Goal: Task Accomplishment & Management: Use online tool/utility

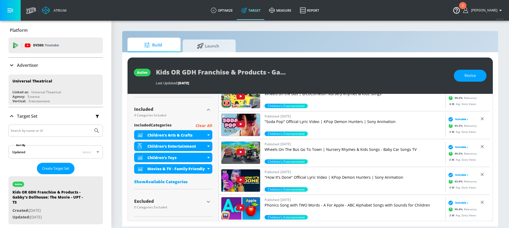
click at [63, 63] on div "Advertiser" at bounding box center [55, 65] width 94 height 6
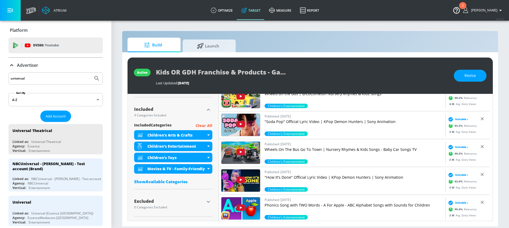
drag, startPoint x: 49, startPoint y: 81, endPoint x: 6, endPoint y: 79, distance: 43.7
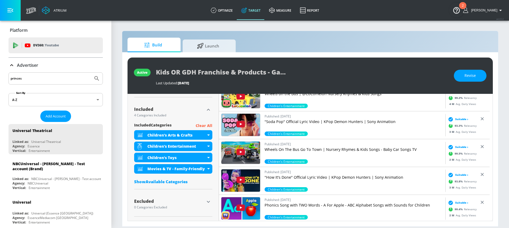
type input "princess"
click at [91, 73] on button "Submit Search" at bounding box center [97, 79] width 12 height 12
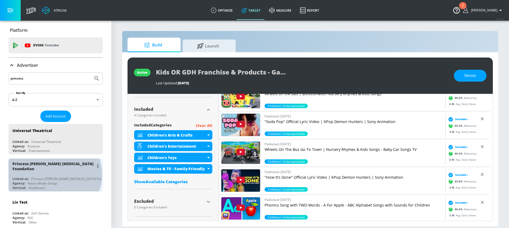
click at [53, 176] on div "Princess [PERSON_NAME] [MEDICAL_DATA] Foundation" at bounding box center [72, 178] width 82 height 5
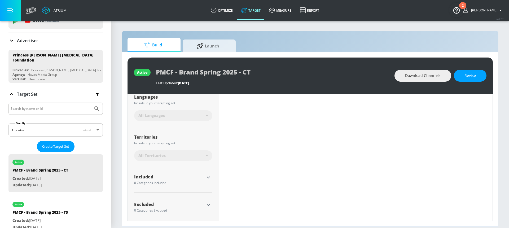
scroll to position [109, 0]
click at [209, 174] on icon "button" at bounding box center [208, 174] width 6 height 6
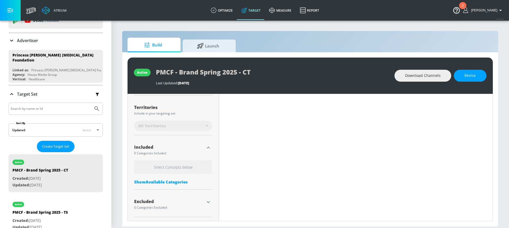
scroll to position [136, 0]
click at [178, 181] on div "Show Available Categories" at bounding box center [173, 181] width 78 height 5
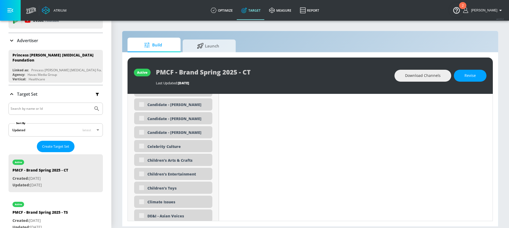
scroll to position [377, 0]
type input "0.24"
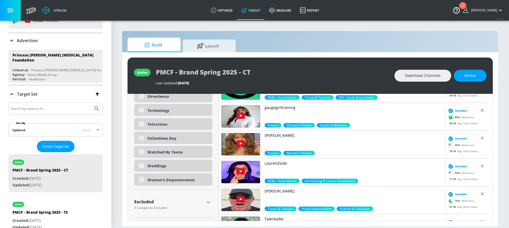
scroll to position [1539, 0]
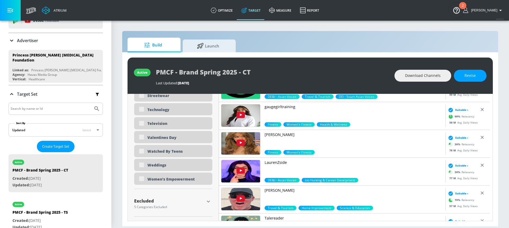
click at [209, 202] on icon "button" at bounding box center [208, 201] width 6 height 6
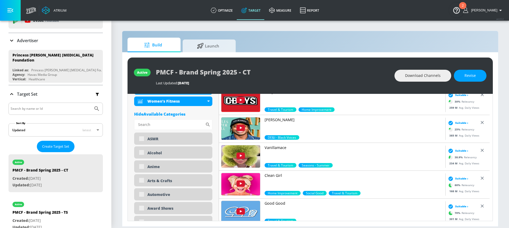
scroll to position [321, 0]
